Goal: Navigation & Orientation: Find specific page/section

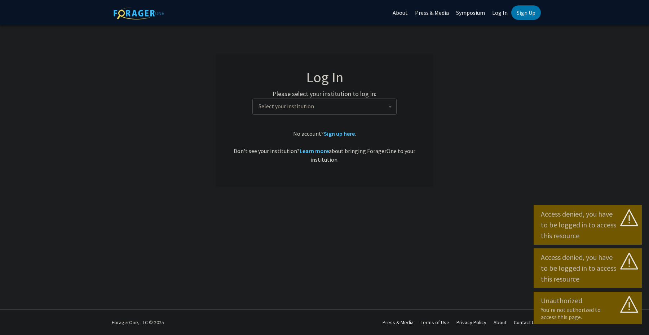
select select
click at [337, 104] on span "Select your institution" at bounding box center [326, 106] width 141 height 15
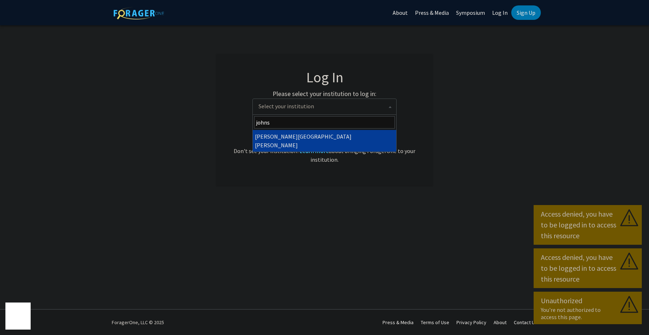
type input "johns"
select select "1"
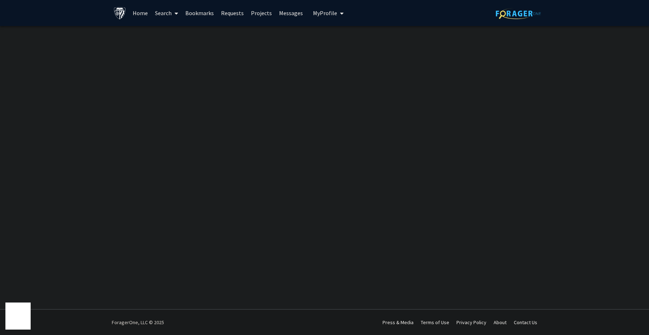
click at [340, 16] on icon "My profile dropdown to access profile and logout" at bounding box center [342, 13] width 4 height 6
click at [280, 32] on div "Login Success Skip navigation Home Search Bookmarks Requests Projects Messages …" at bounding box center [324, 167] width 649 height 335
click at [139, 13] on link "Home" at bounding box center [140, 12] width 22 height 25
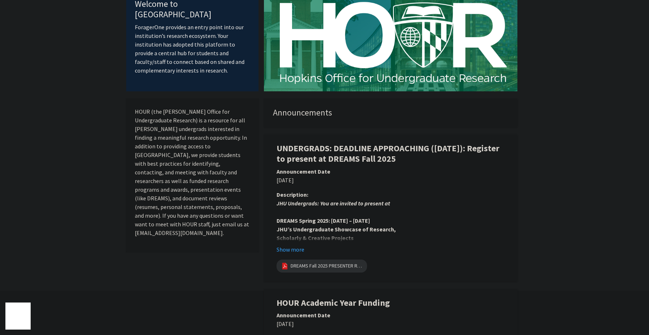
scroll to position [50, 0]
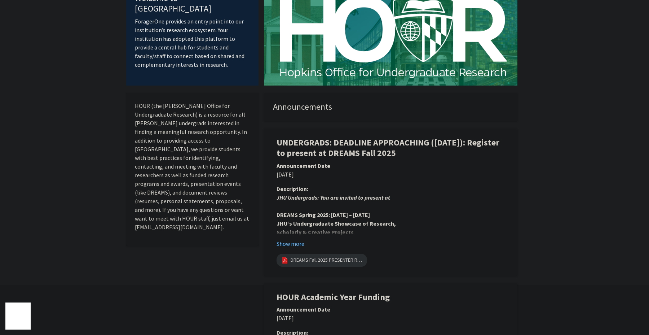
click at [291, 243] on button "Show more" at bounding box center [291, 243] width 28 height 9
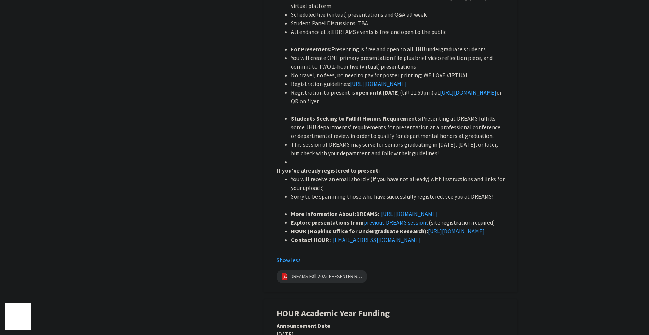
scroll to position [343, 0]
